Goal: Task Accomplishment & Management: Use online tool/utility

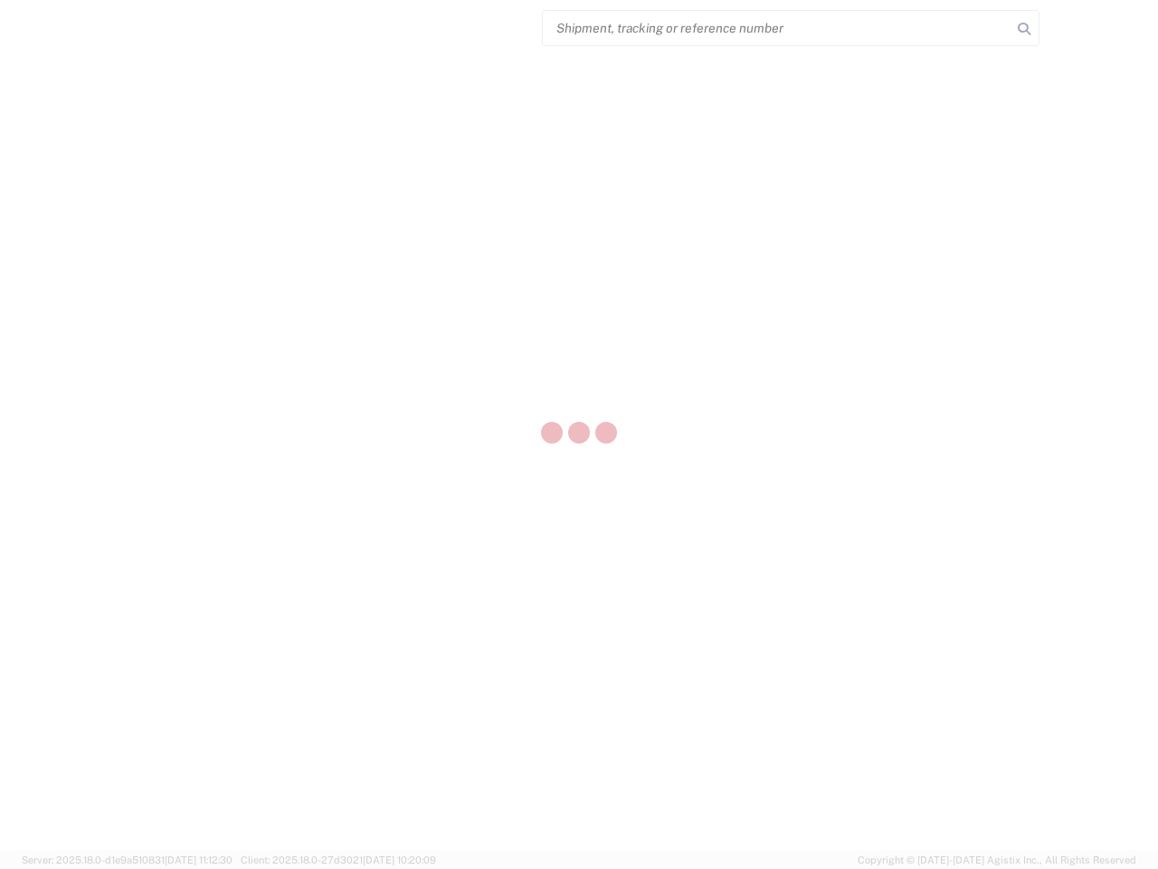
select select "US"
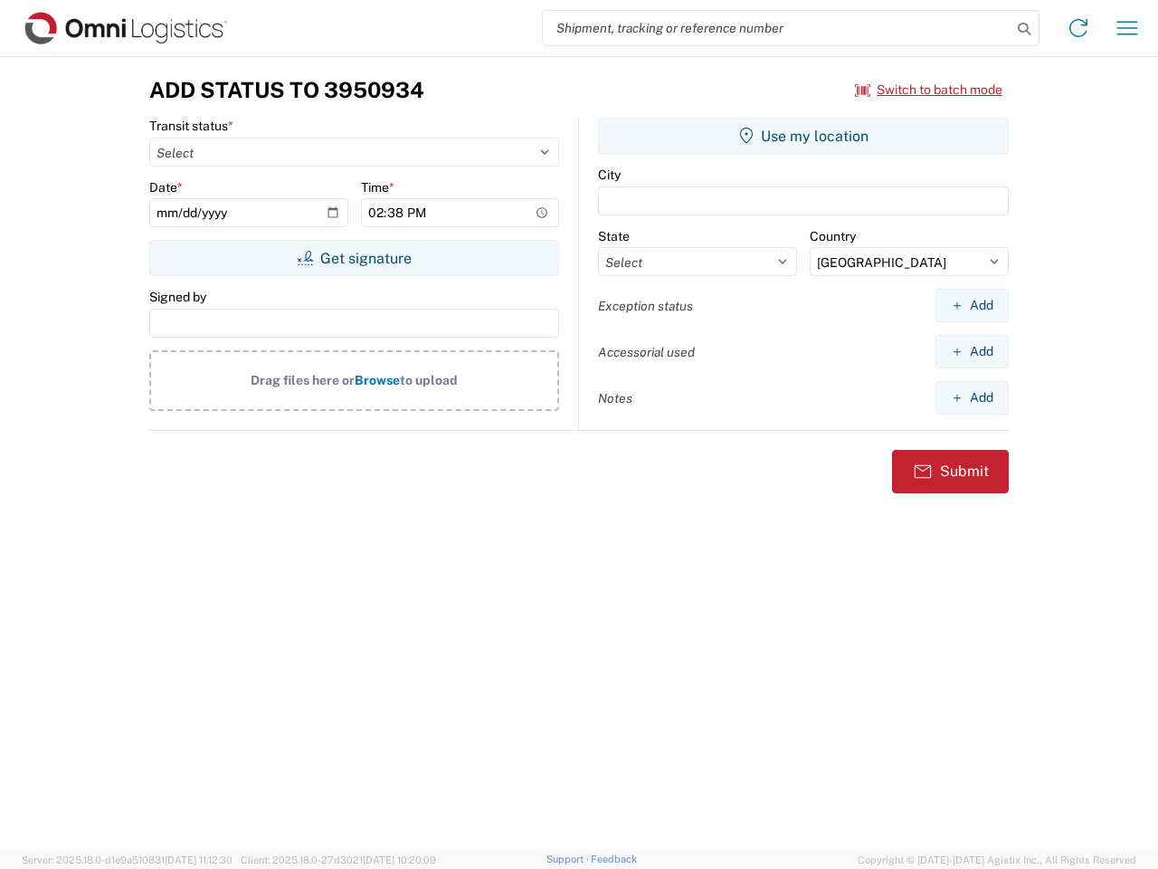
click at [777, 28] on input "search" at bounding box center [777, 28] width 469 height 34
click at [1024, 29] on icon at bounding box center [1024, 28] width 25 height 25
click at [1079, 28] on icon at bounding box center [1078, 28] width 29 height 29
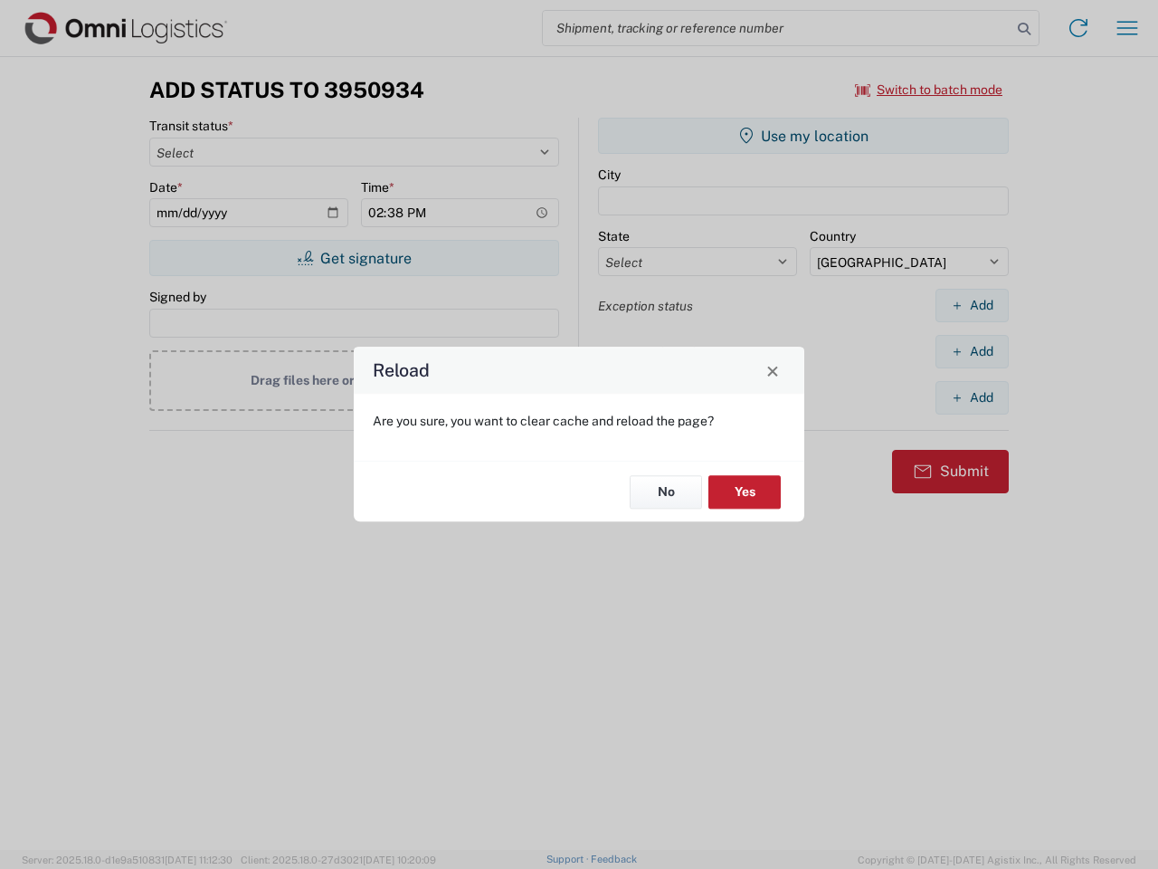
click at [1128, 28] on div "Reload Are you sure, you want to clear cache and reload the page? No Yes" at bounding box center [579, 434] width 1158 height 869
click at [929, 90] on div "Reload Are you sure, you want to clear cache and reload the page? No Yes" at bounding box center [579, 434] width 1158 height 869
click at [354, 258] on div "Reload Are you sure, you want to clear cache and reload the page? No Yes" at bounding box center [579, 434] width 1158 height 869
click at [804, 136] on div "Reload Are you sure, you want to clear cache and reload the page? No Yes" at bounding box center [579, 434] width 1158 height 869
click at [972, 305] on div "Reload Are you sure, you want to clear cache and reload the page? No Yes" at bounding box center [579, 434] width 1158 height 869
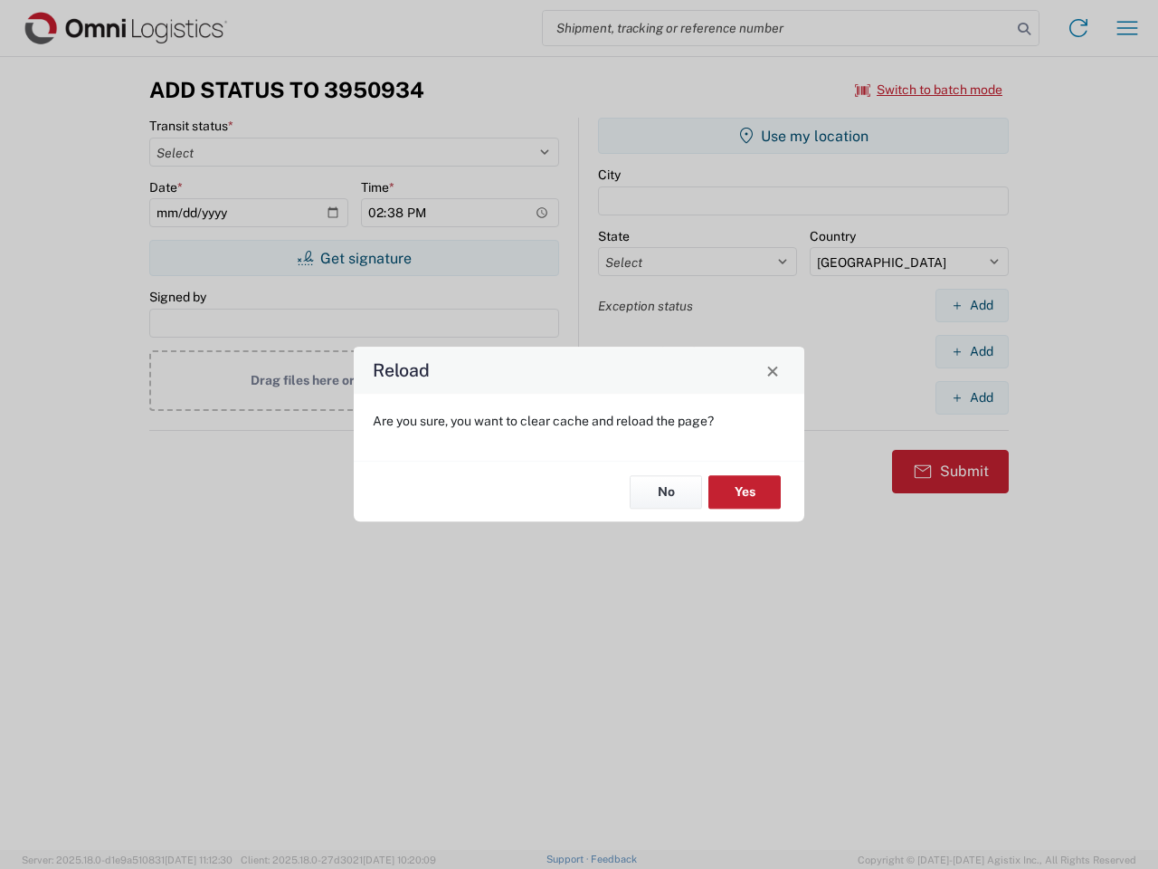
click at [972, 351] on div "Reload Are you sure, you want to clear cache and reload the page? No Yes" at bounding box center [579, 434] width 1158 height 869
click at [972, 397] on div "Reload Are you sure, you want to clear cache and reload the page? No Yes" at bounding box center [579, 434] width 1158 height 869
